Goal: Task Accomplishment & Management: Manage account settings

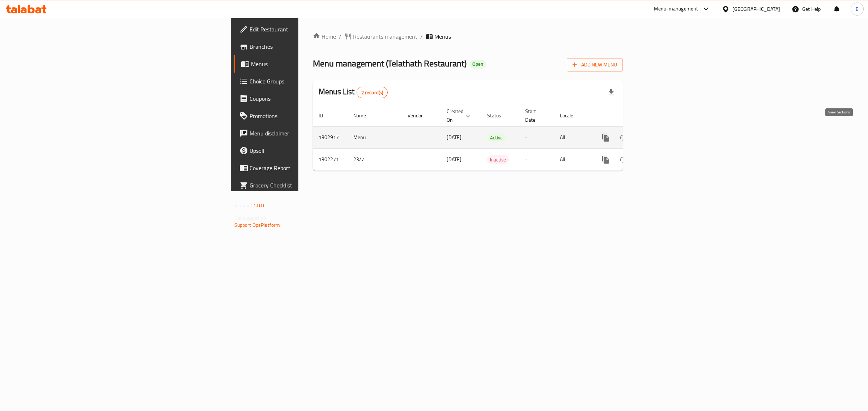
click at [666, 129] on link "enhanced table" at bounding box center [657, 137] width 17 height 17
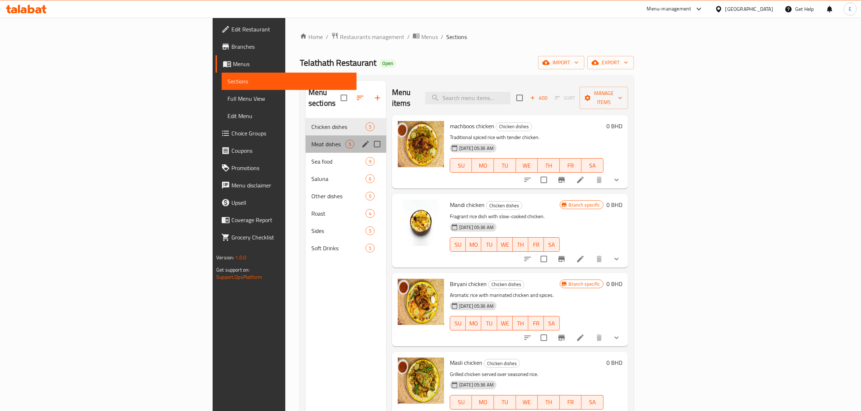
click at [311, 140] on span "Meat dishes" at bounding box center [328, 144] width 34 height 9
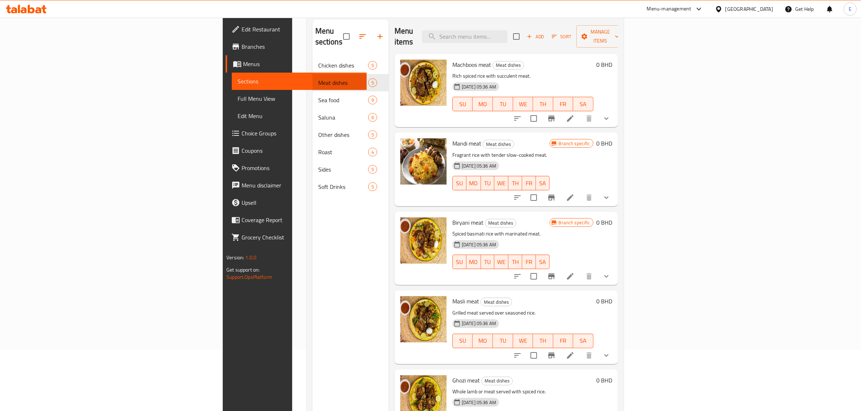
scroll to position [56, 0]
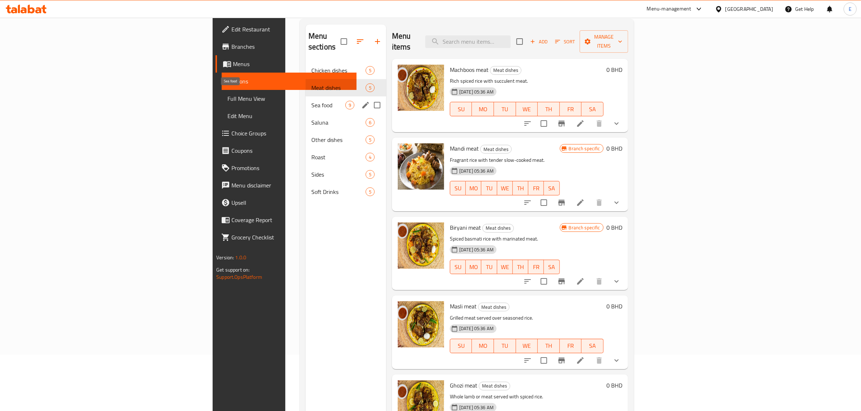
click at [311, 101] on span "Sea food" at bounding box center [328, 105] width 34 height 9
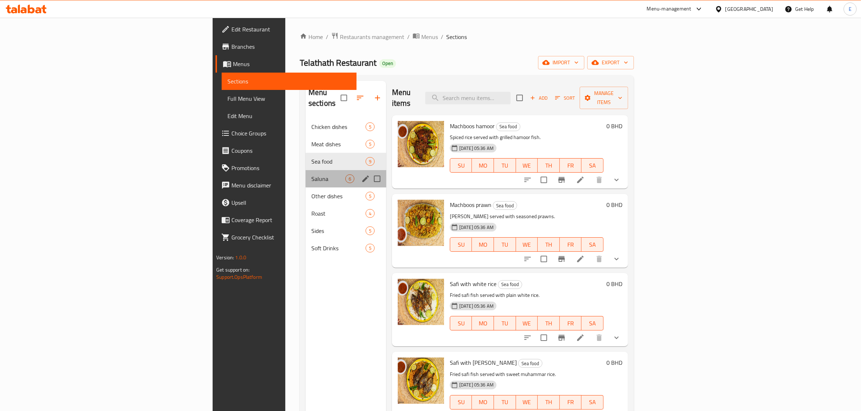
click at [306, 173] on div "Saluna 6" at bounding box center [346, 178] width 81 height 17
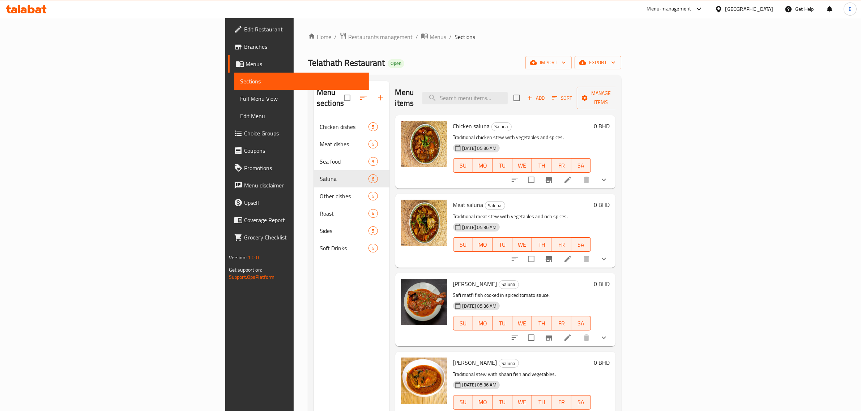
drag, startPoint x: 334, startPoint y: 78, endPoint x: 338, endPoint y: 80, distance: 4.4
drag, startPoint x: 336, startPoint y: 79, endPoint x: 339, endPoint y: 71, distance: 8.3
click at [339, 71] on div "Home / Restaurants management / Menus / Sections Telathath Restaurant Open impo…" at bounding box center [464, 265] width 313 height 466
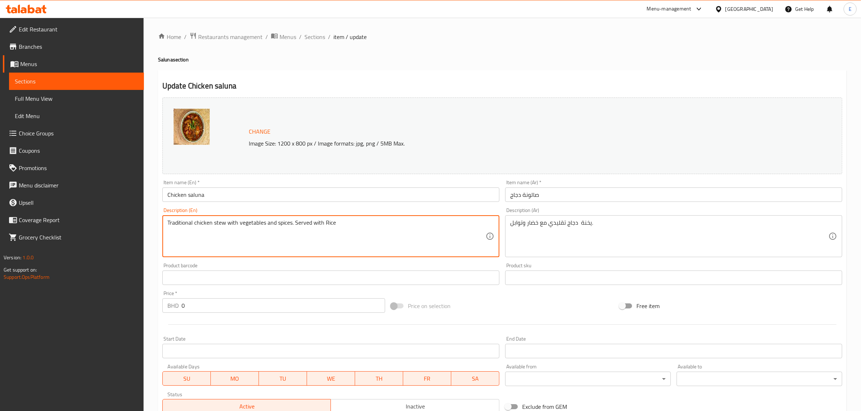
type textarea "Traditional chicken stew with vegetables and spices. Served with Rice"
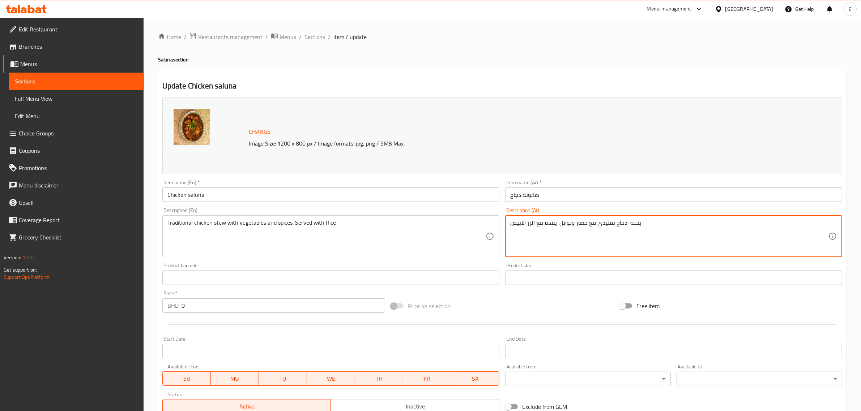
type textarea "يخنة دجاج تقليدي مع خضار وتوابل. يقدم مع الرز الابيض"
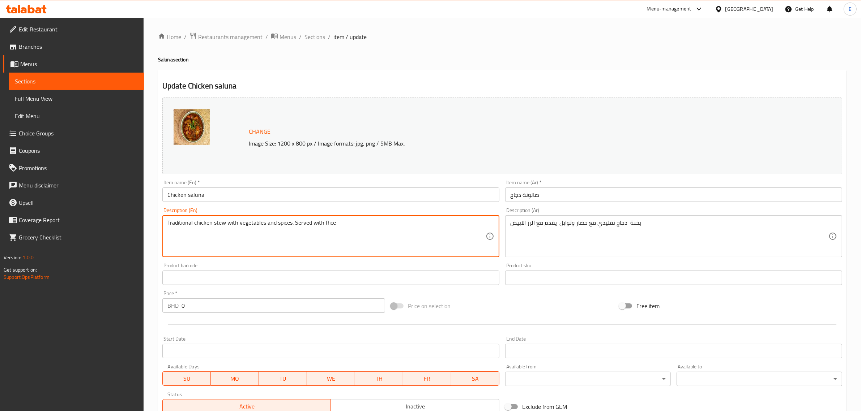
drag, startPoint x: 359, startPoint y: 222, endPoint x: 291, endPoint y: 223, distance: 67.6
click at [291, 223] on textarea "Traditional chicken stew with vegetables and spices. Served with Rice" at bounding box center [326, 236] width 318 height 34
click at [304, 227] on textarea "Traditional chicken stew with vegetables and spices. Served with Rice" at bounding box center [326, 236] width 318 height 34
drag, startPoint x: 295, startPoint y: 225, endPoint x: 362, endPoint y: 231, distance: 66.8
click at [362, 231] on textarea "Traditional chicken stew with vegetables and spices. Served with Rice" at bounding box center [326, 236] width 318 height 34
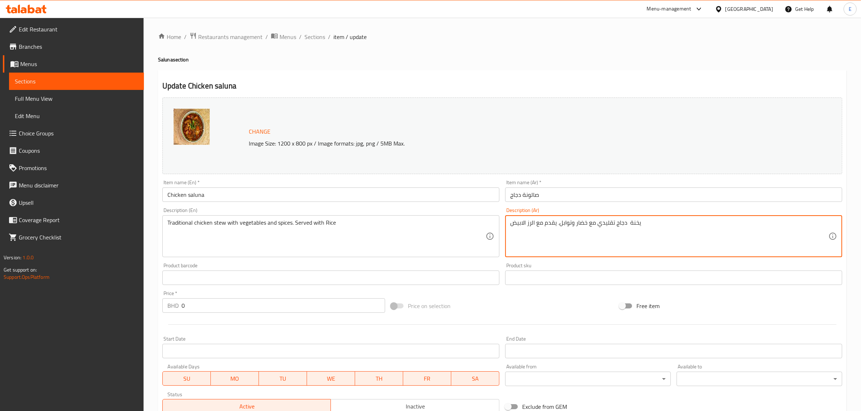
drag, startPoint x: 556, startPoint y: 225, endPoint x: 505, endPoint y: 226, distance: 51.0
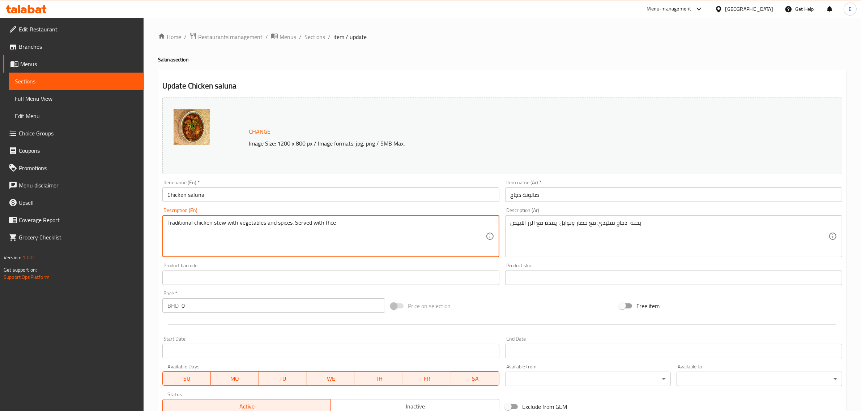
drag, startPoint x: 293, startPoint y: 222, endPoint x: 357, endPoint y: 223, distance: 64.0
click at [357, 223] on textarea "Traditional chicken stew with vegetables and spices. Served with Rice" at bounding box center [326, 236] width 318 height 34
paste textarea "Served with white rice"
drag, startPoint x: 357, startPoint y: 227, endPoint x: 304, endPoint y: 221, distance: 53.8
click at [308, 221] on textarea "Traditional chicken stew with vegetables and spices. Served with white rice" at bounding box center [326, 236] width 318 height 34
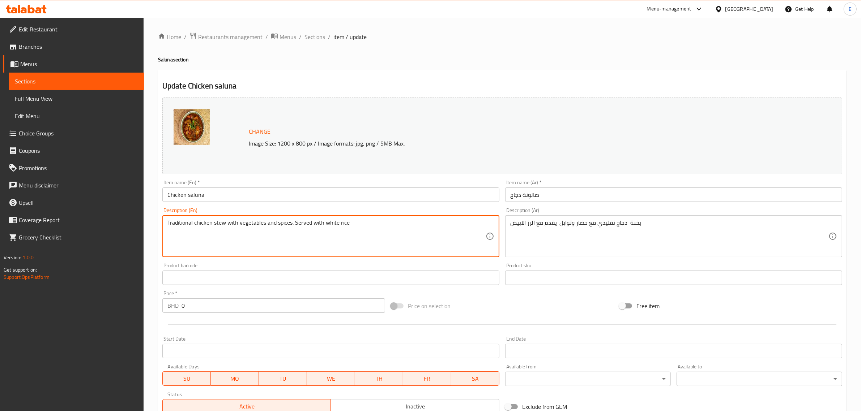
click at [293, 222] on textarea "Traditional chicken stew with vegetables and spices. Served with white rice" at bounding box center [326, 236] width 318 height 34
click at [294, 225] on textarea "Traditional chicken stew with vegetables and spices. Served with white rice" at bounding box center [326, 236] width 318 height 34
type textarea "Traditional chicken stew with vegetables and spices. Served with white rice"
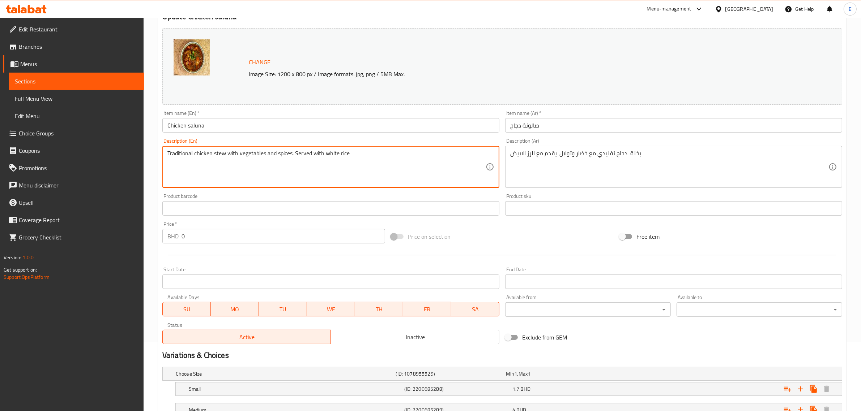
scroll to position [147, 0]
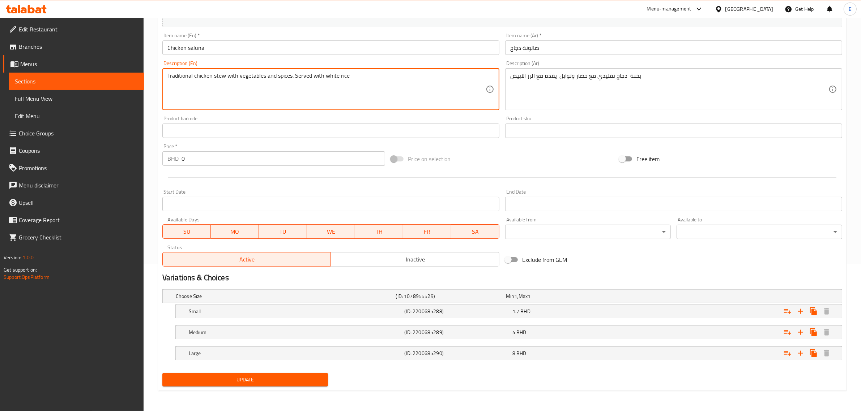
drag, startPoint x: 291, startPoint y: 375, endPoint x: 302, endPoint y: 376, distance: 10.9
click at [290, 375] on button "Update" at bounding box center [245, 380] width 166 height 13
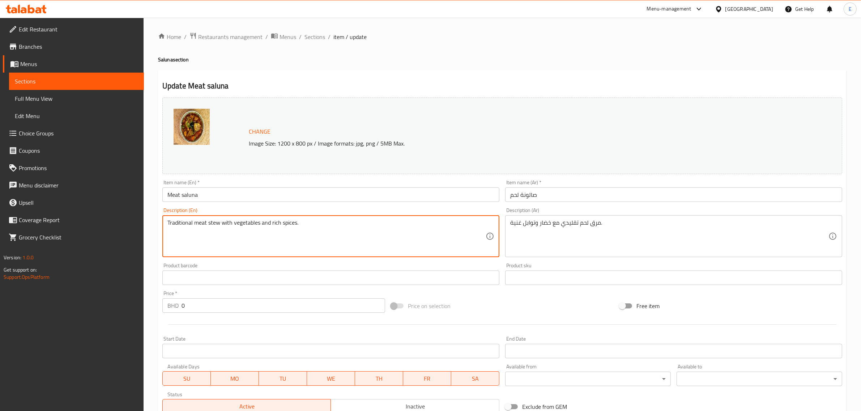
paste textarea "Served with white rice"
type textarea "Traditional meat stew with vegetables and rich spices. Served with white rice"
drag, startPoint x: 616, startPoint y: 234, endPoint x: 622, endPoint y: 234, distance: 5.4
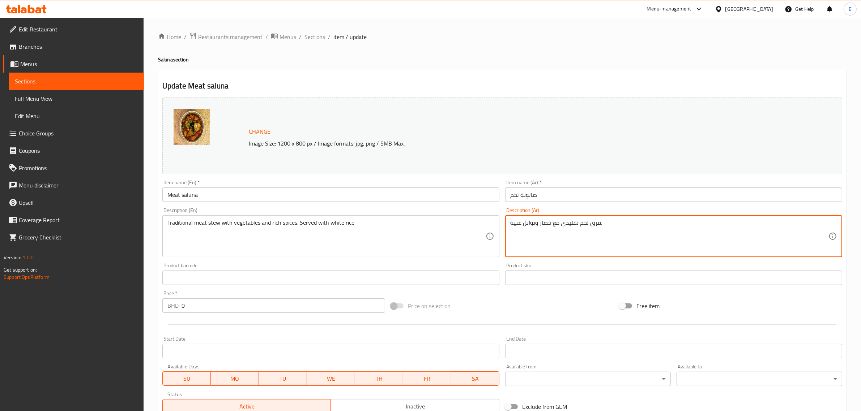
paste textarea "يقدم مع الرز الأبيض"
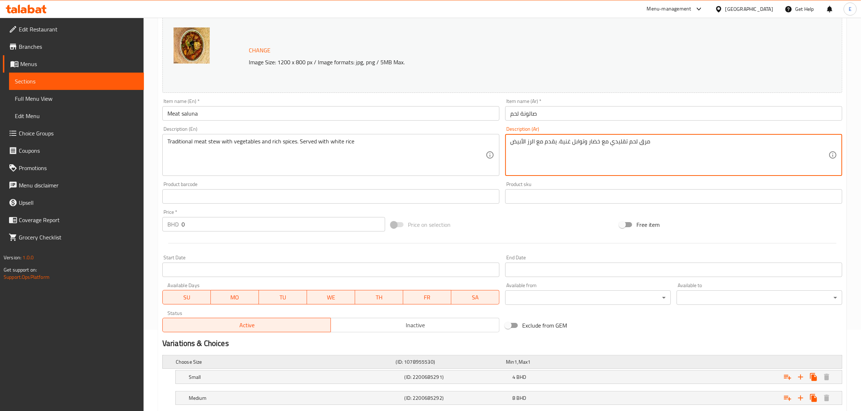
scroll to position [147, 0]
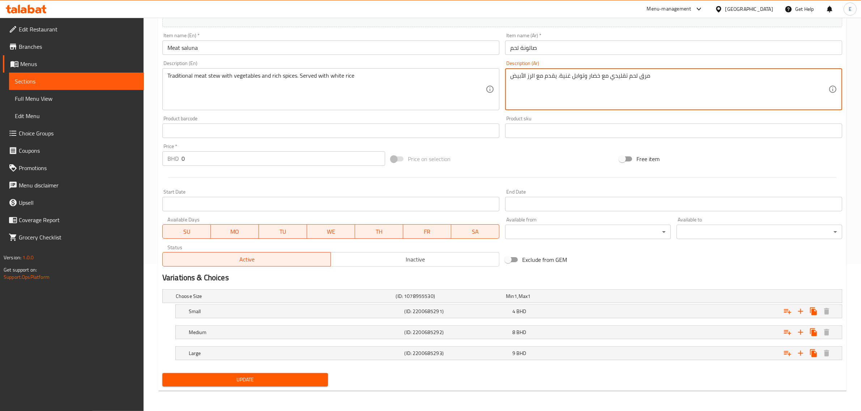
type textarea "مرق لحم تقليدي مع خضار وتوابل غنية. يقدم مع الرز الأبيض"
click at [288, 374] on button "Update" at bounding box center [245, 380] width 166 height 13
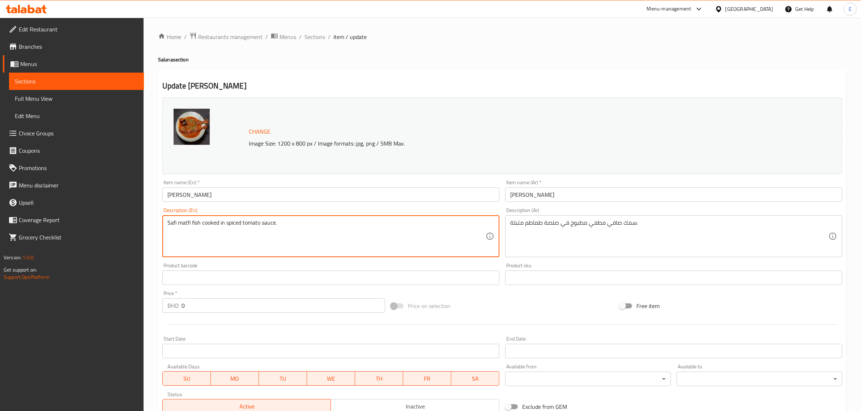
paste textarea "Served with white rice"
type textarea "Safi matfi fish cooked in spiced tomato sauce. Served with white rice"
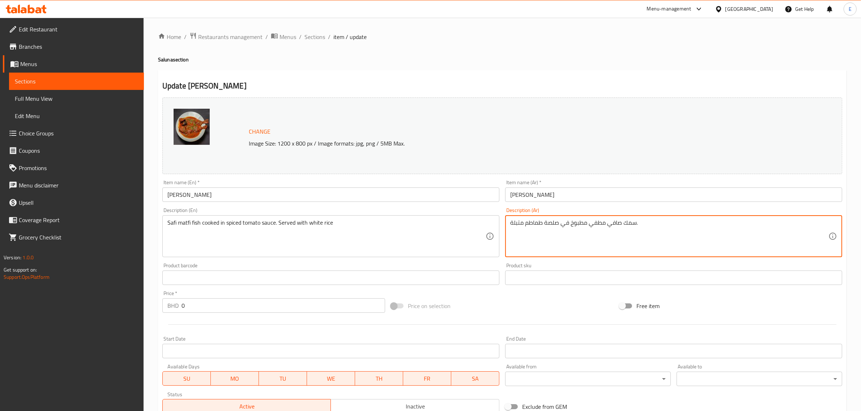
paste textarea "يقدم مع الرز الأبيض"
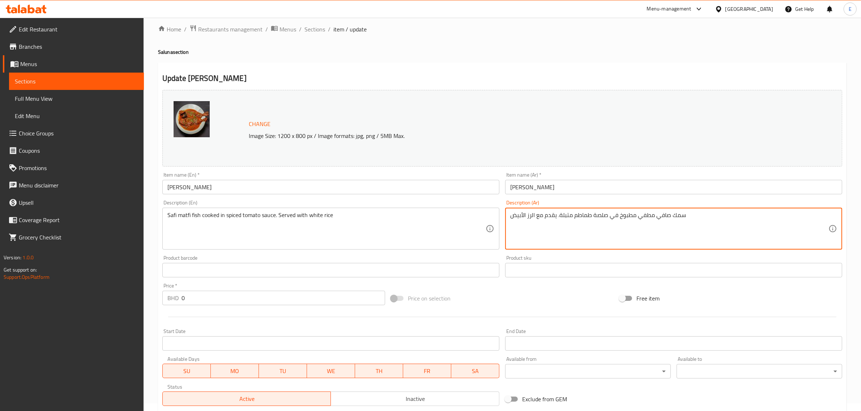
scroll to position [147, 0]
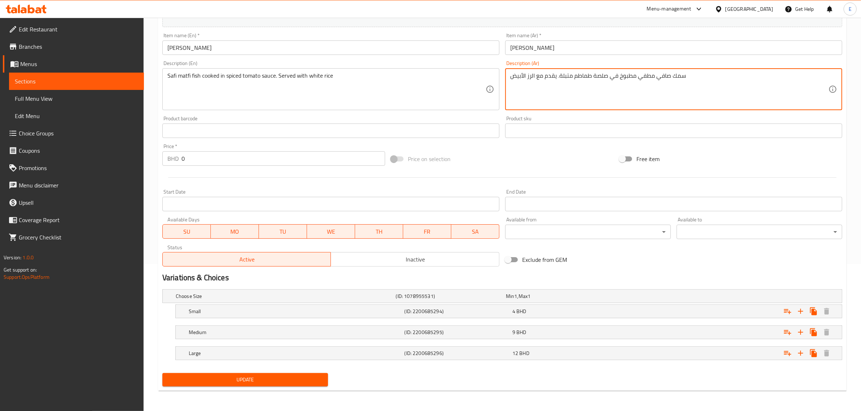
type textarea "سمك صافي مطفي مطبوخ في صلصة طماطم متبلة. يقدم مع الرز الأبيض"
click at [289, 375] on button "Update" at bounding box center [245, 380] width 166 height 13
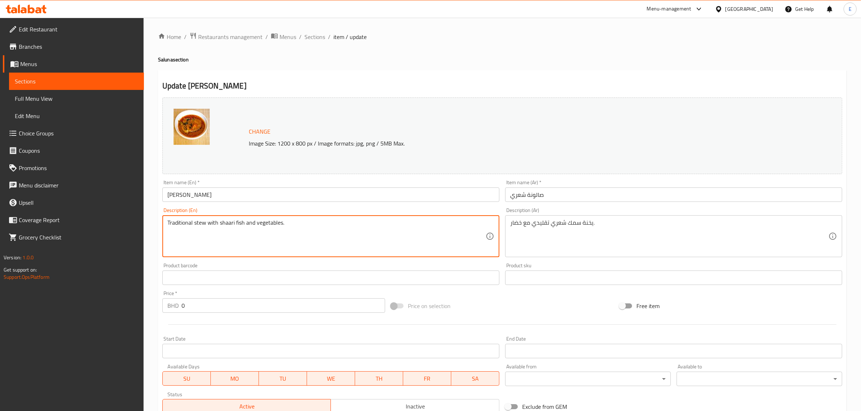
paste textarea "Served with white rice"
type textarea "Traditional stew with shaari fish and vegetables. Served with white rice"
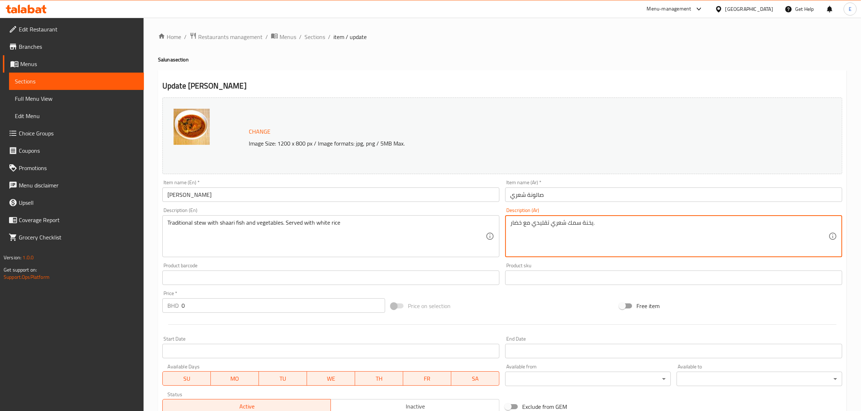
paste textarea "يقدم مع الرز الأبيض"
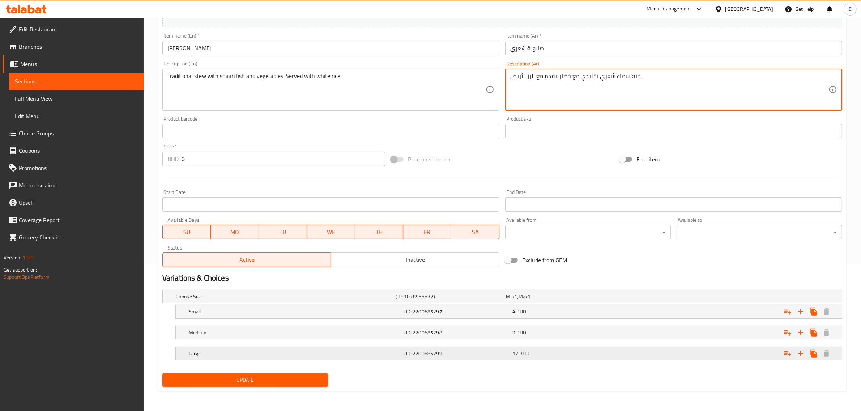
scroll to position [147, 0]
type textarea "يخنة سمك شعري تقليدي مع خضار. يقدم مع الرز الأبيض"
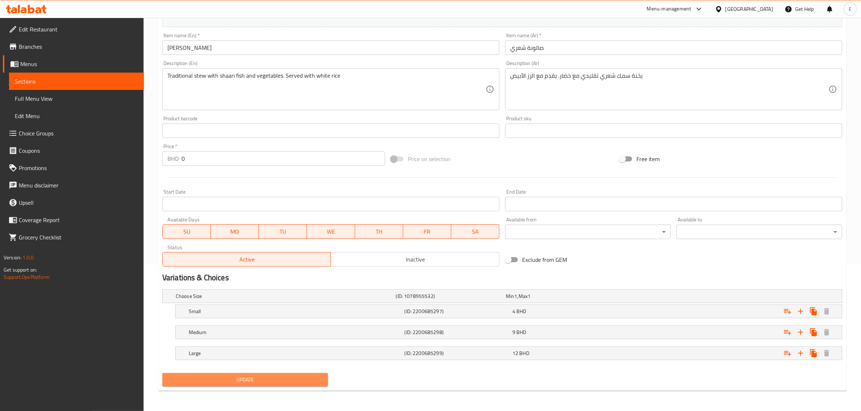
click at [281, 374] on button "Update" at bounding box center [245, 380] width 166 height 13
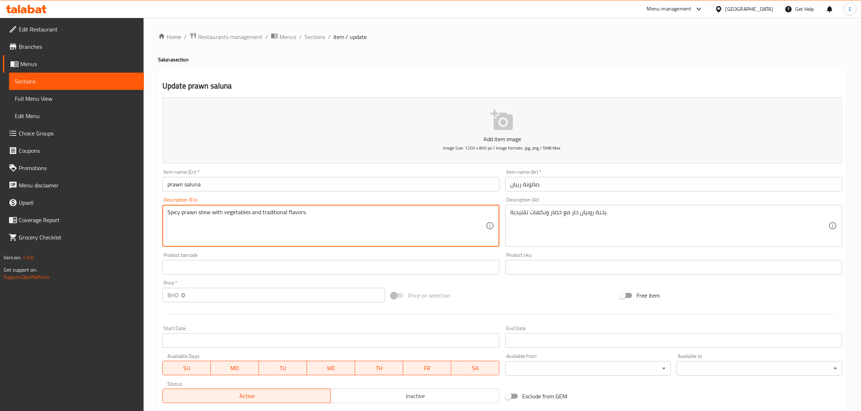
paste textarea "Served with white rice"
type textarea "Spicy prawn stew with vegetables and traditional flavors. Served with white rice"
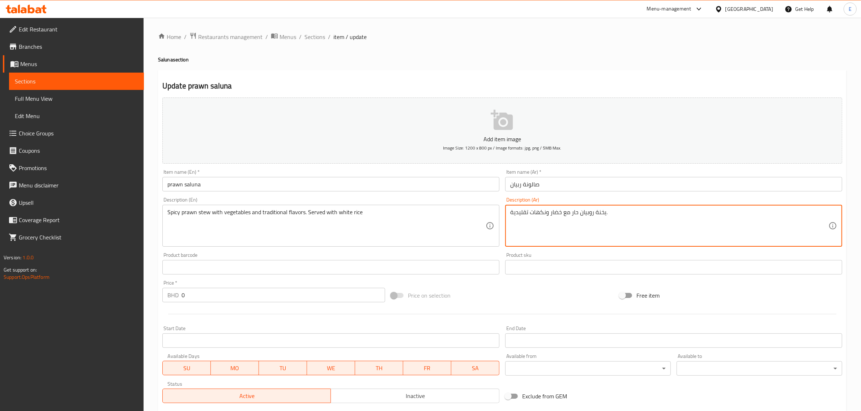
paste textarea "يقدم مع الرز الأبيض"
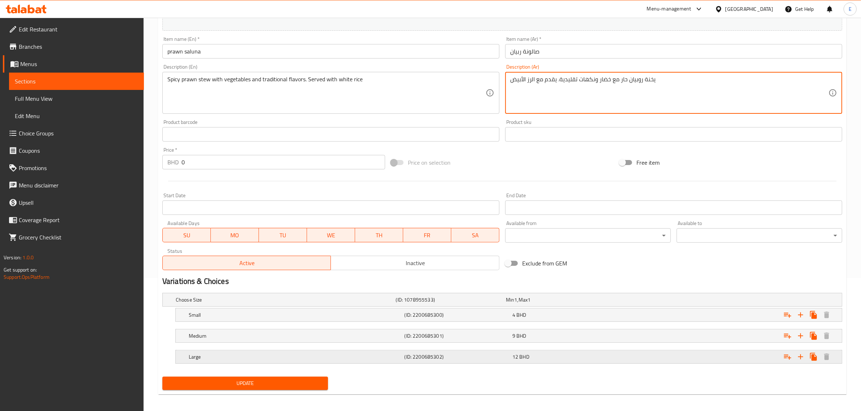
scroll to position [137, 0]
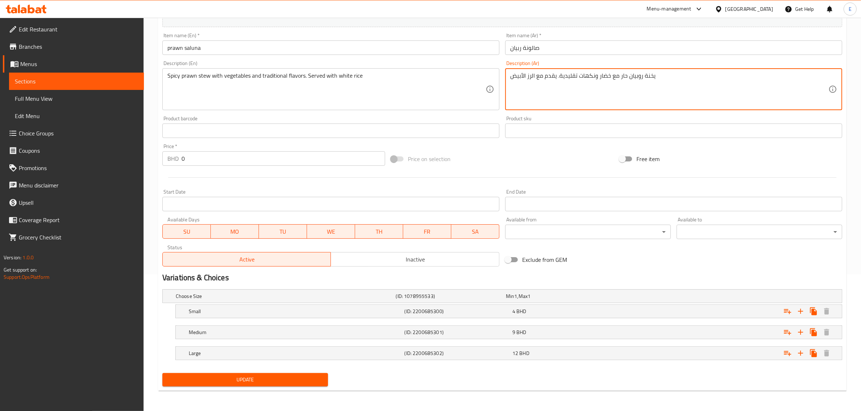
type textarea "يخنة روبيان حار مع خضار ونكهات تقليدية. يقدم مع الرز الأبيض"
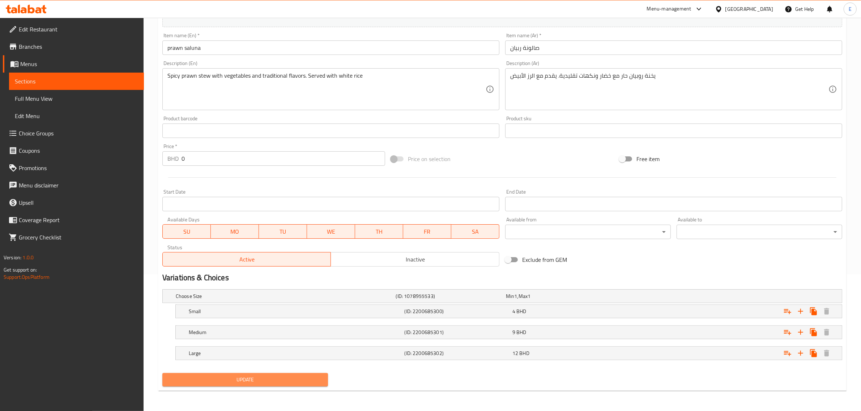
click at [309, 379] on span "Update" at bounding box center [245, 380] width 154 height 9
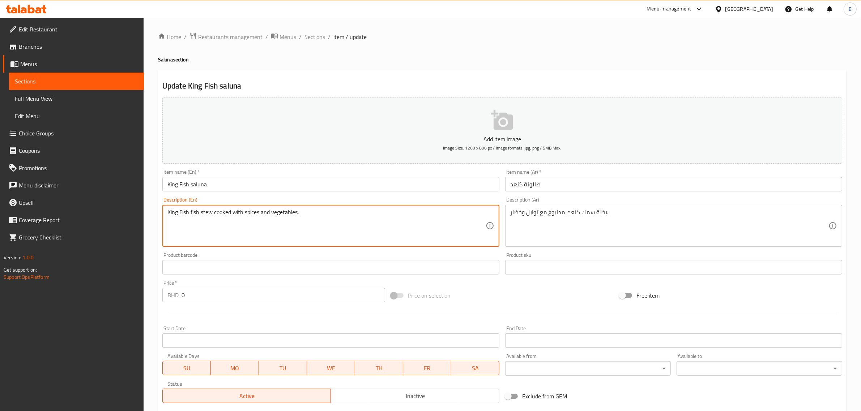
paste textarea "Served with white rice"
type textarea "King Fish fish stew cooked with spices and vegetables. Served with white rice"
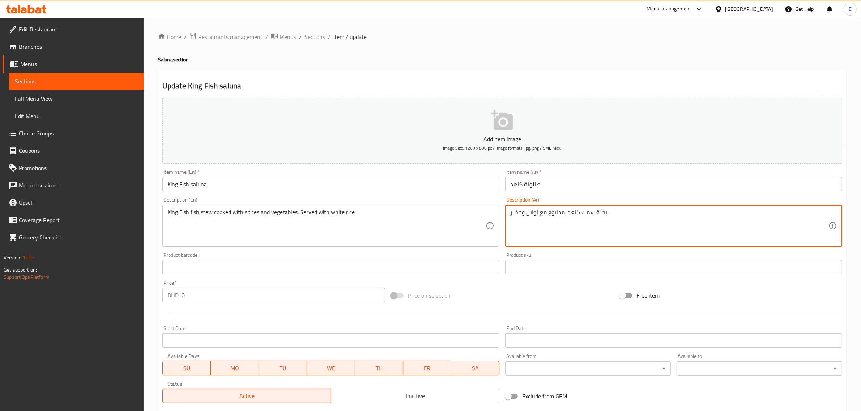
paste textarea "يقدم مع الرز الأبيض"
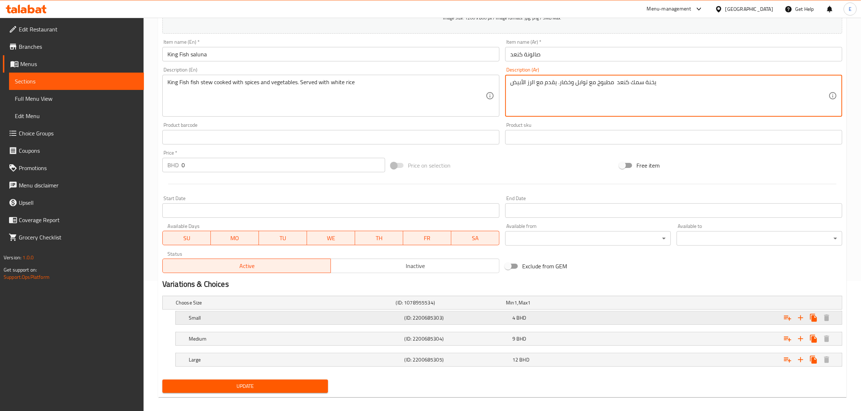
scroll to position [137, 0]
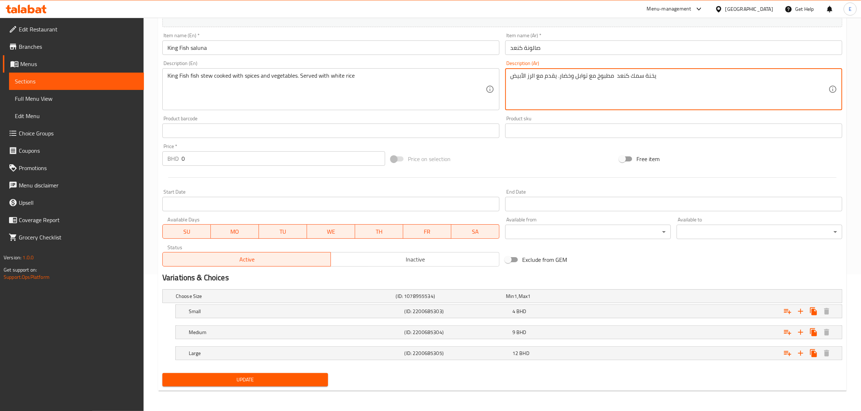
type textarea "يخنة سمك كنعد مطبوخ مع توابل وخضار. يقدم مع الرز الأبيض"
click at [301, 376] on button "Update" at bounding box center [245, 380] width 166 height 13
